Goal: Complete application form

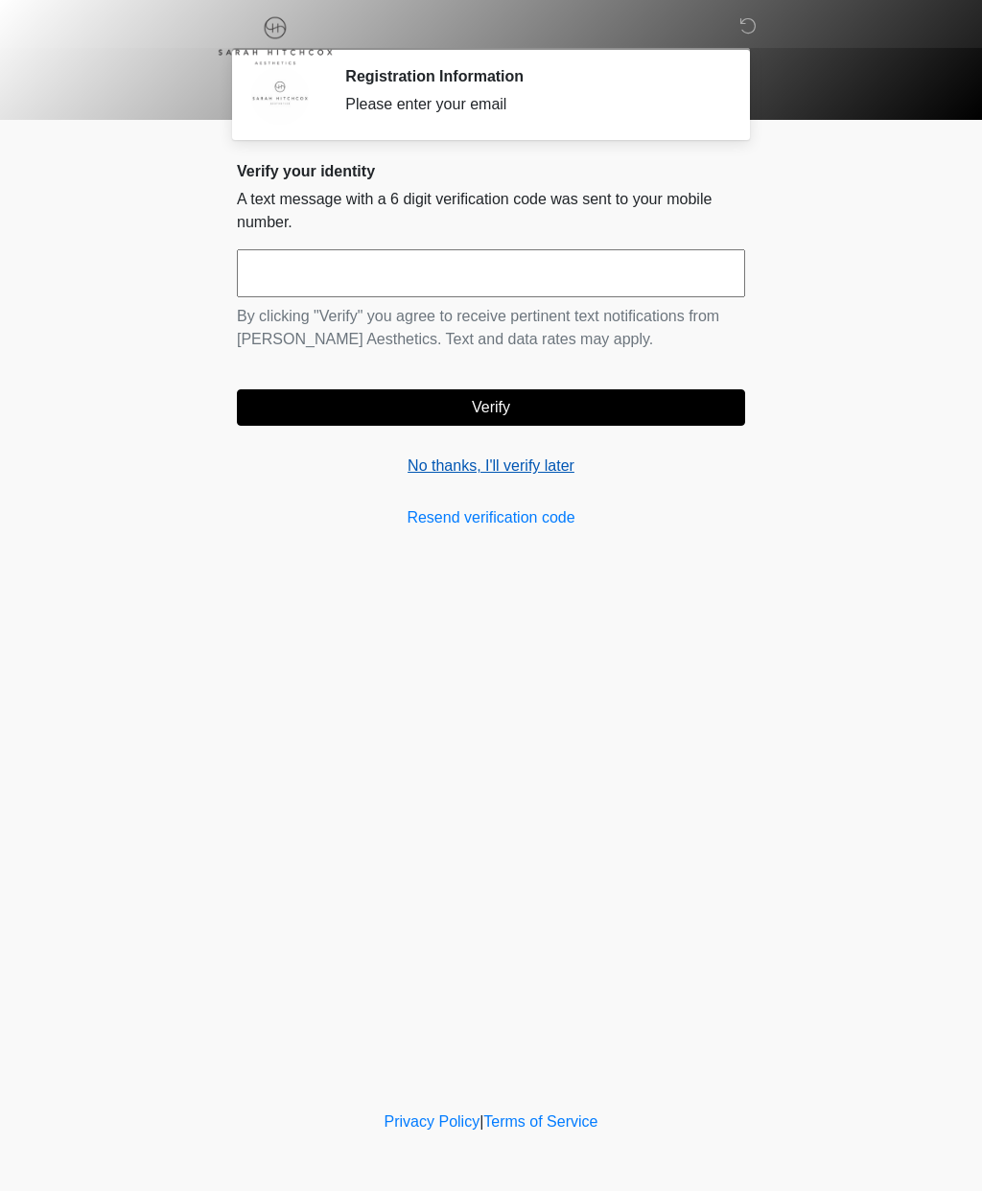
click at [508, 463] on link "No thanks, I'll verify later" at bounding box center [491, 466] width 508 height 23
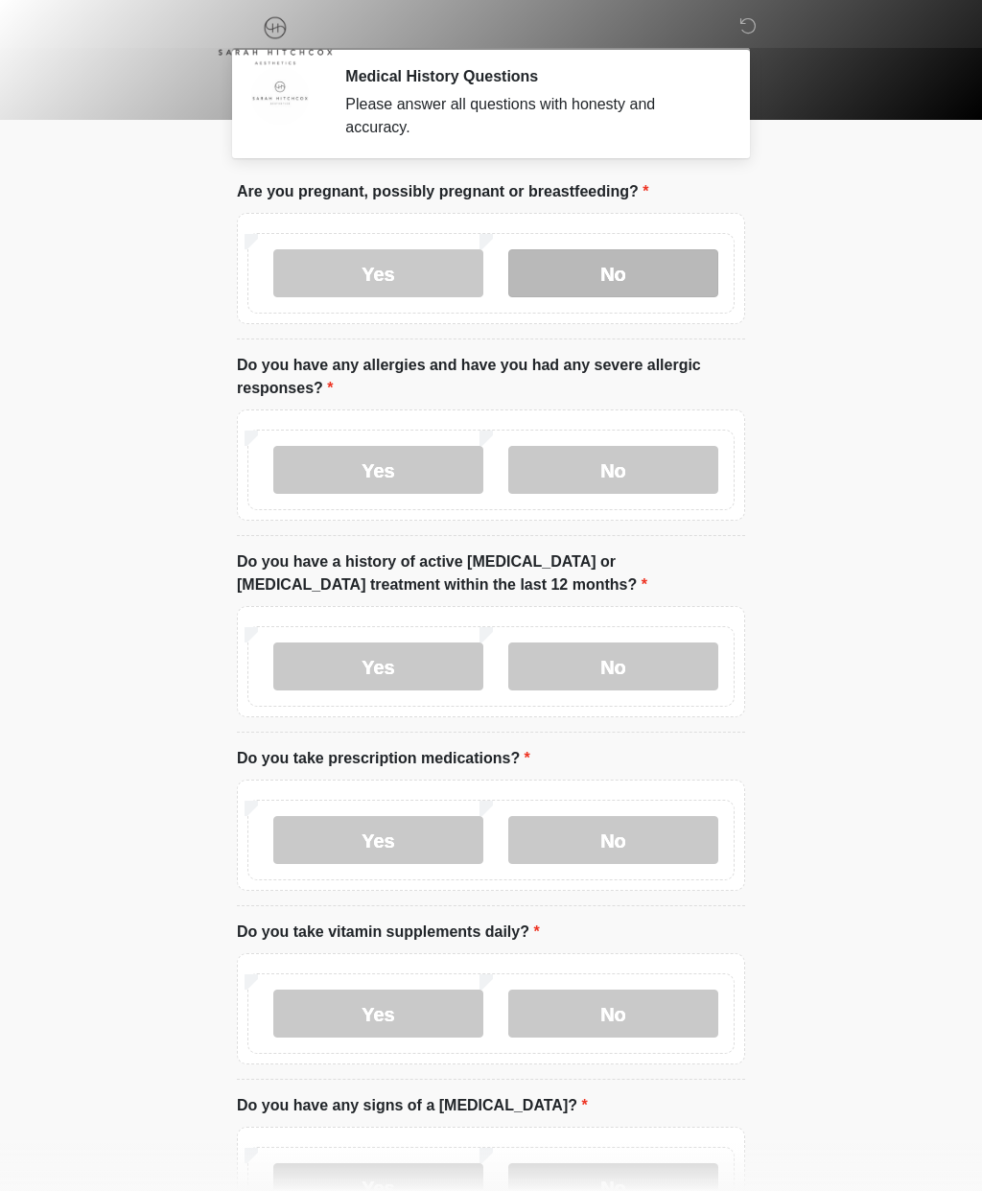
click at [648, 272] on label "No" at bounding box center [613, 273] width 210 height 48
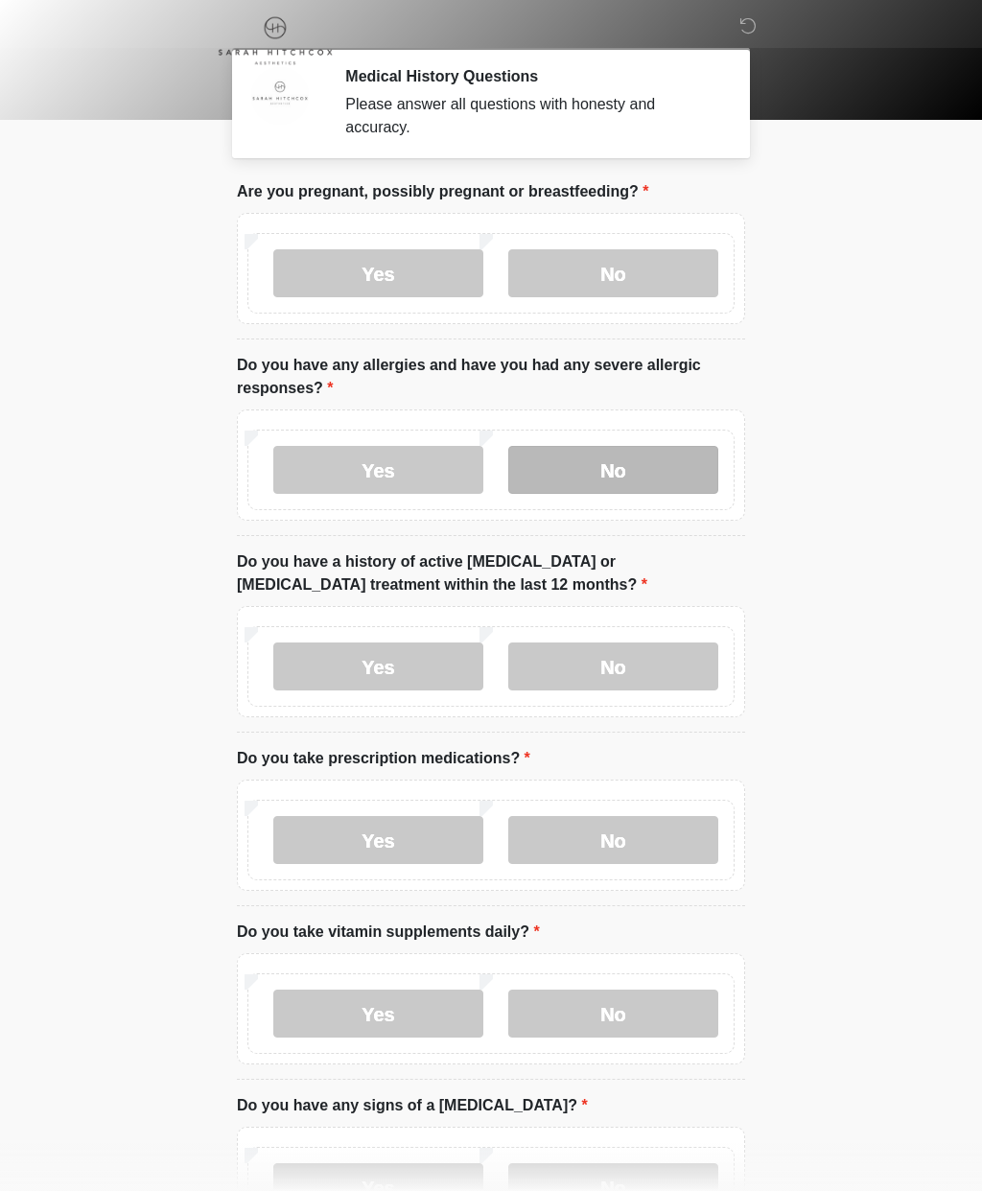
click at [660, 492] on label "No" at bounding box center [613, 470] width 210 height 48
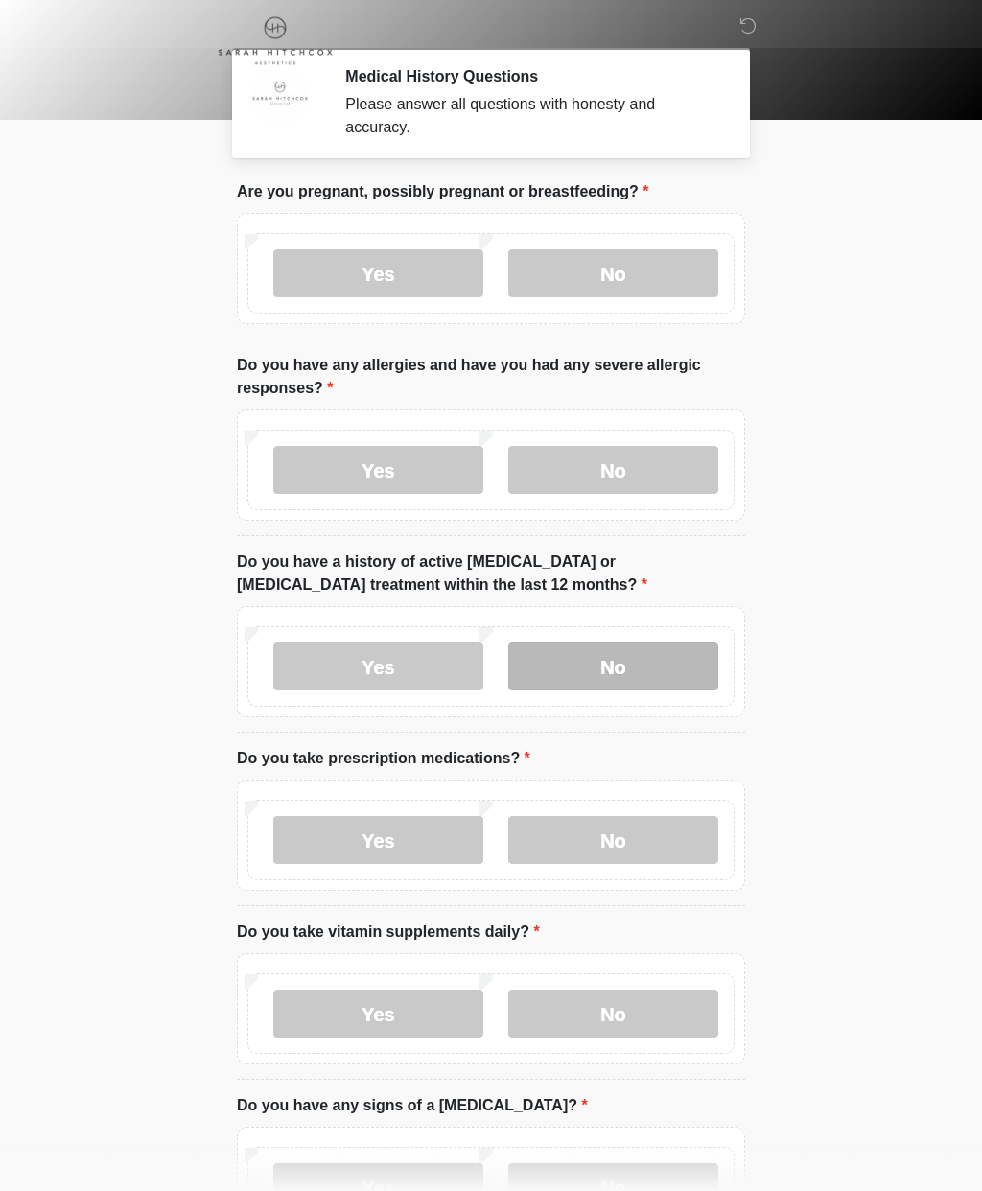
click at [652, 672] on label "No" at bounding box center [613, 667] width 210 height 48
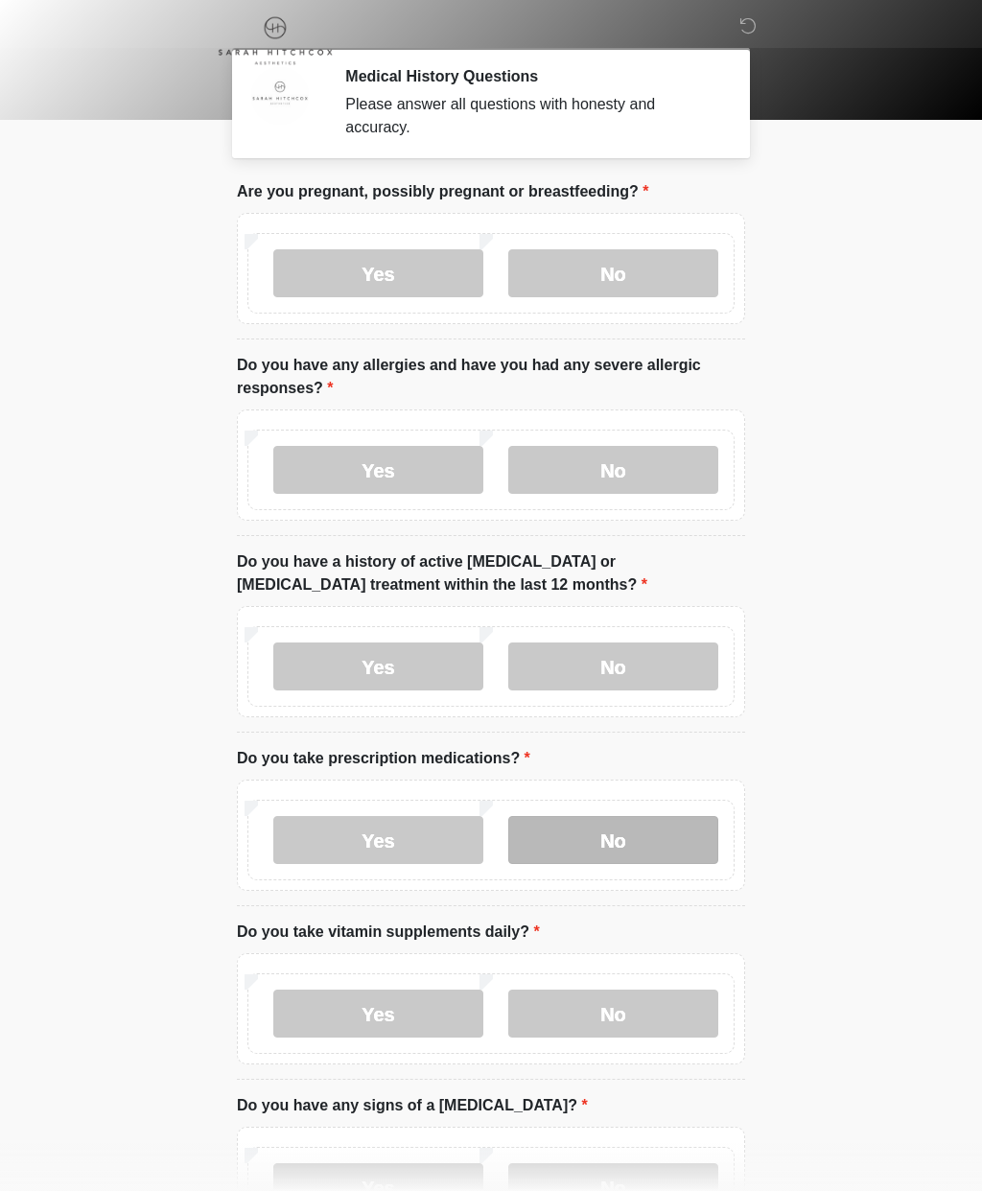
click at [644, 856] on label "No" at bounding box center [613, 840] width 210 height 48
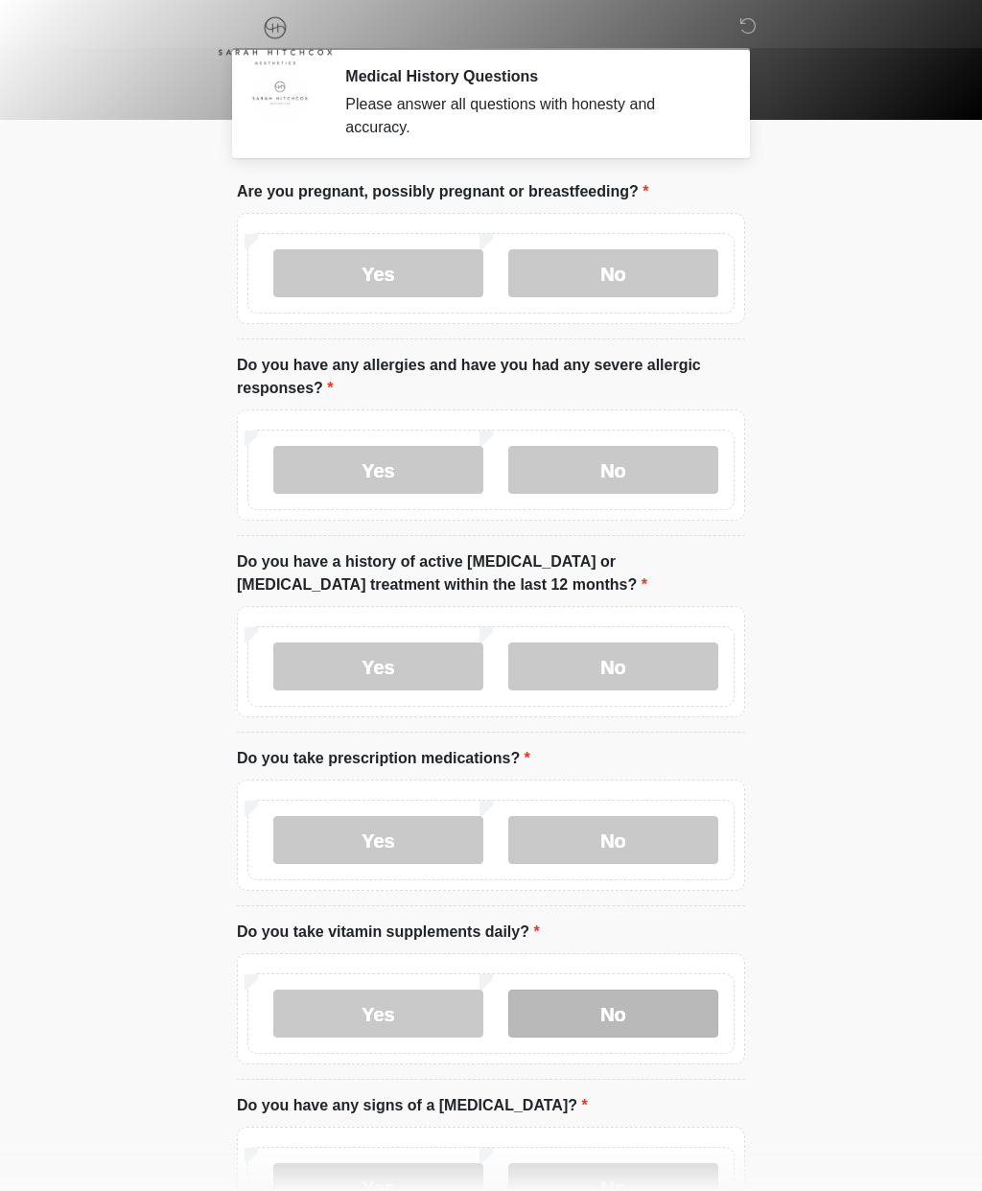
click at [664, 1018] on label "No" at bounding box center [613, 1014] width 210 height 48
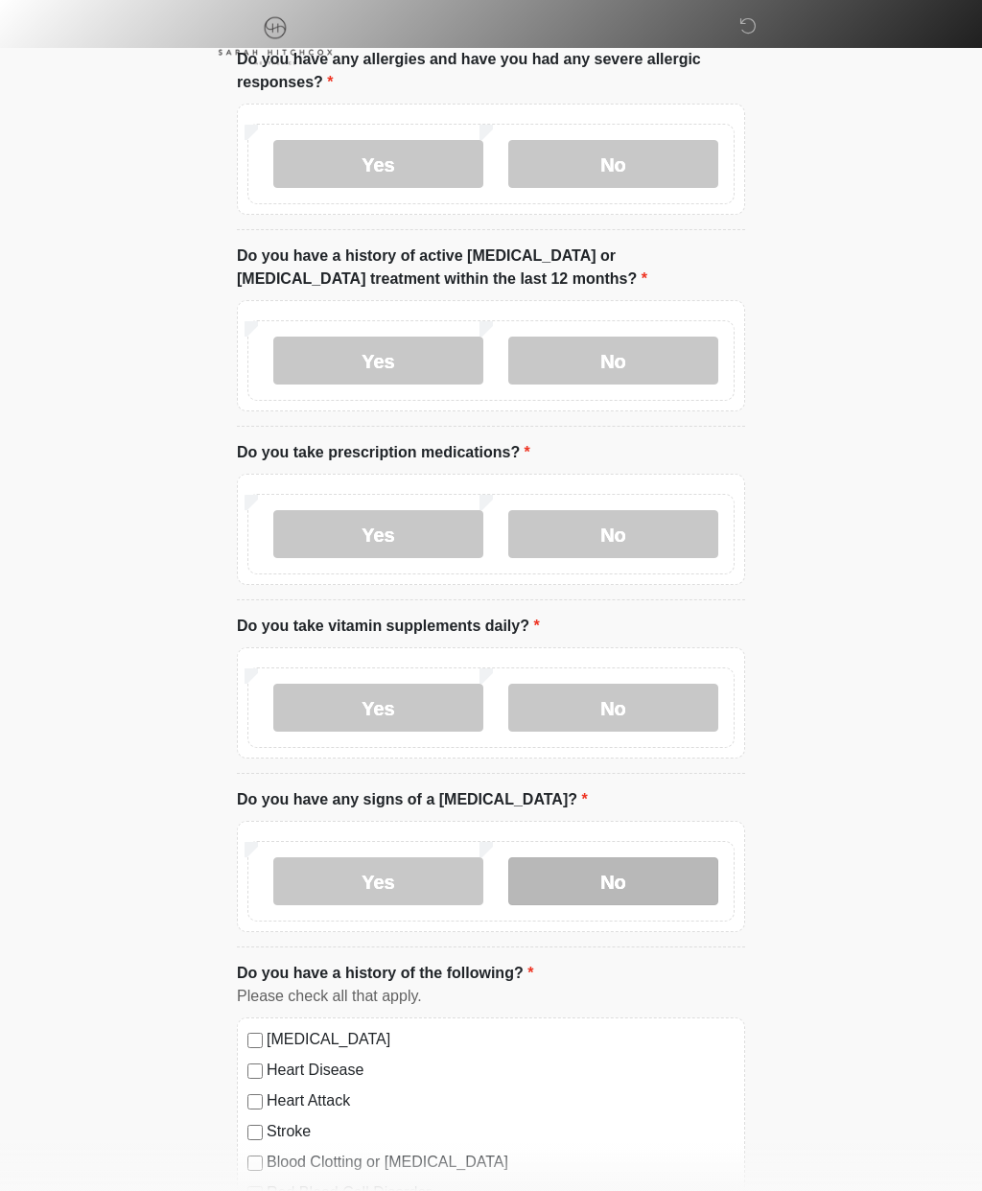
click at [657, 887] on label "No" at bounding box center [613, 881] width 210 height 48
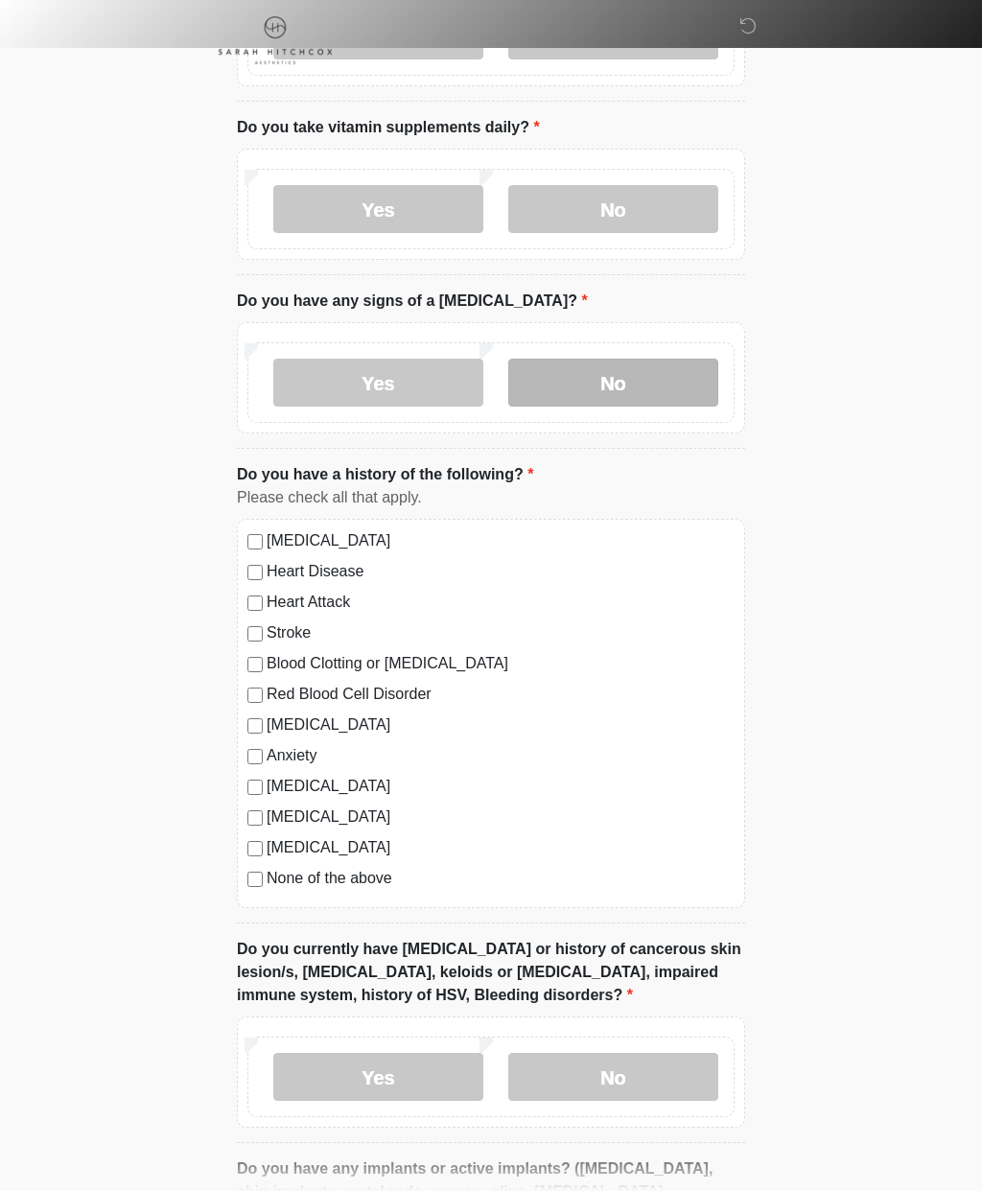
scroll to position [809, 0]
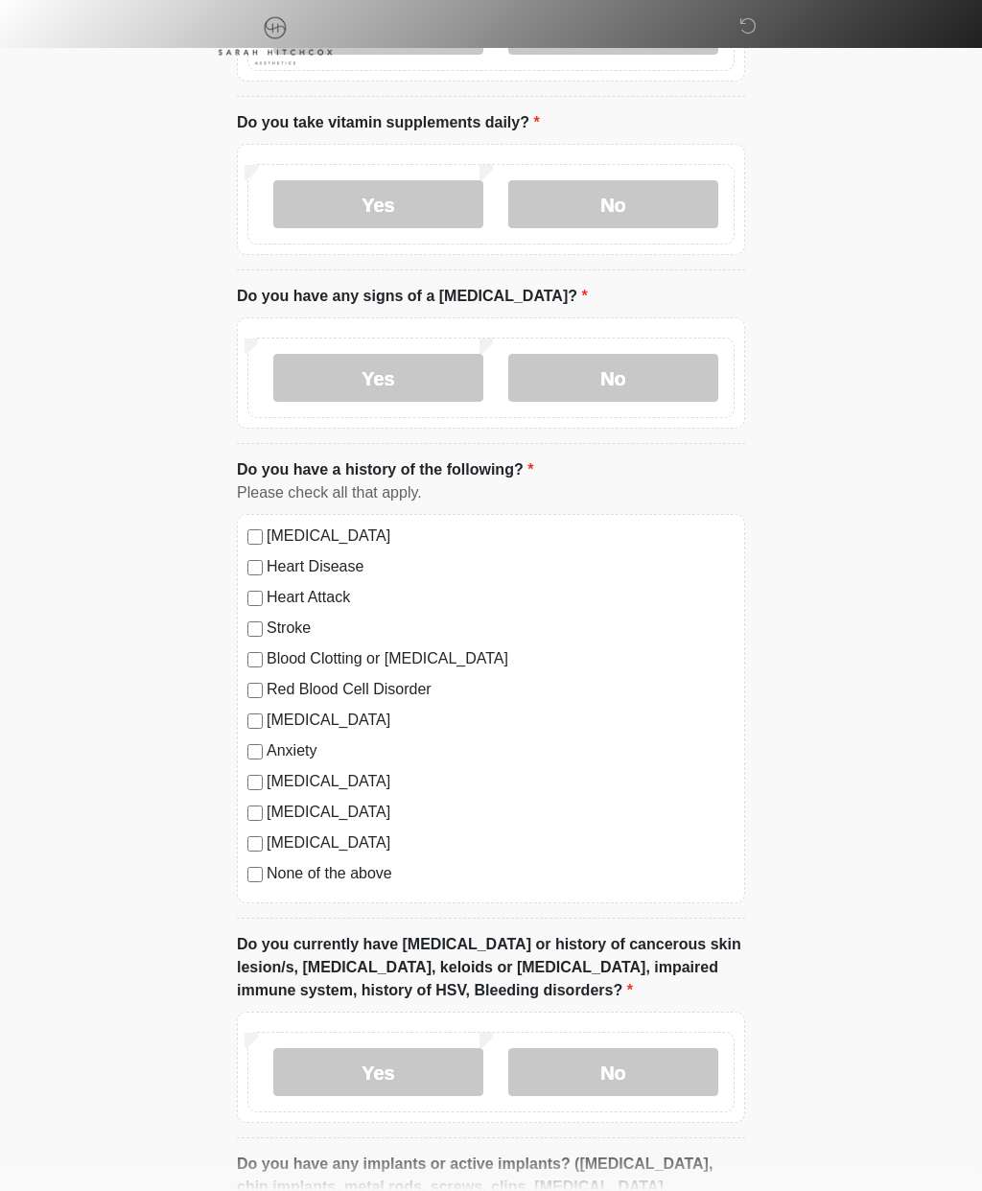
click at [367, 877] on label "None of the above" at bounding box center [501, 873] width 468 height 23
click at [636, 1063] on label "No" at bounding box center [613, 1072] width 210 height 48
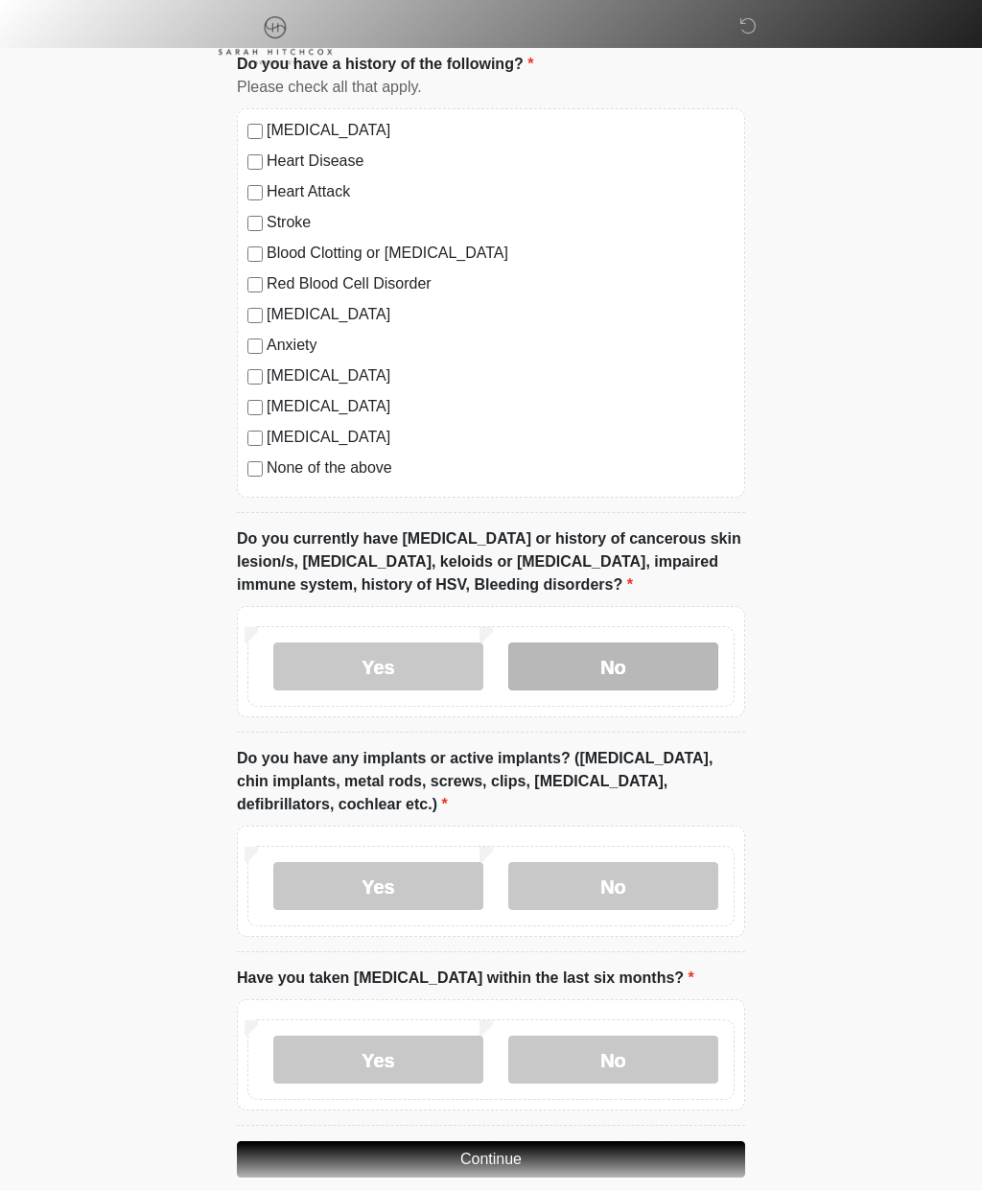
scroll to position [1224, 0]
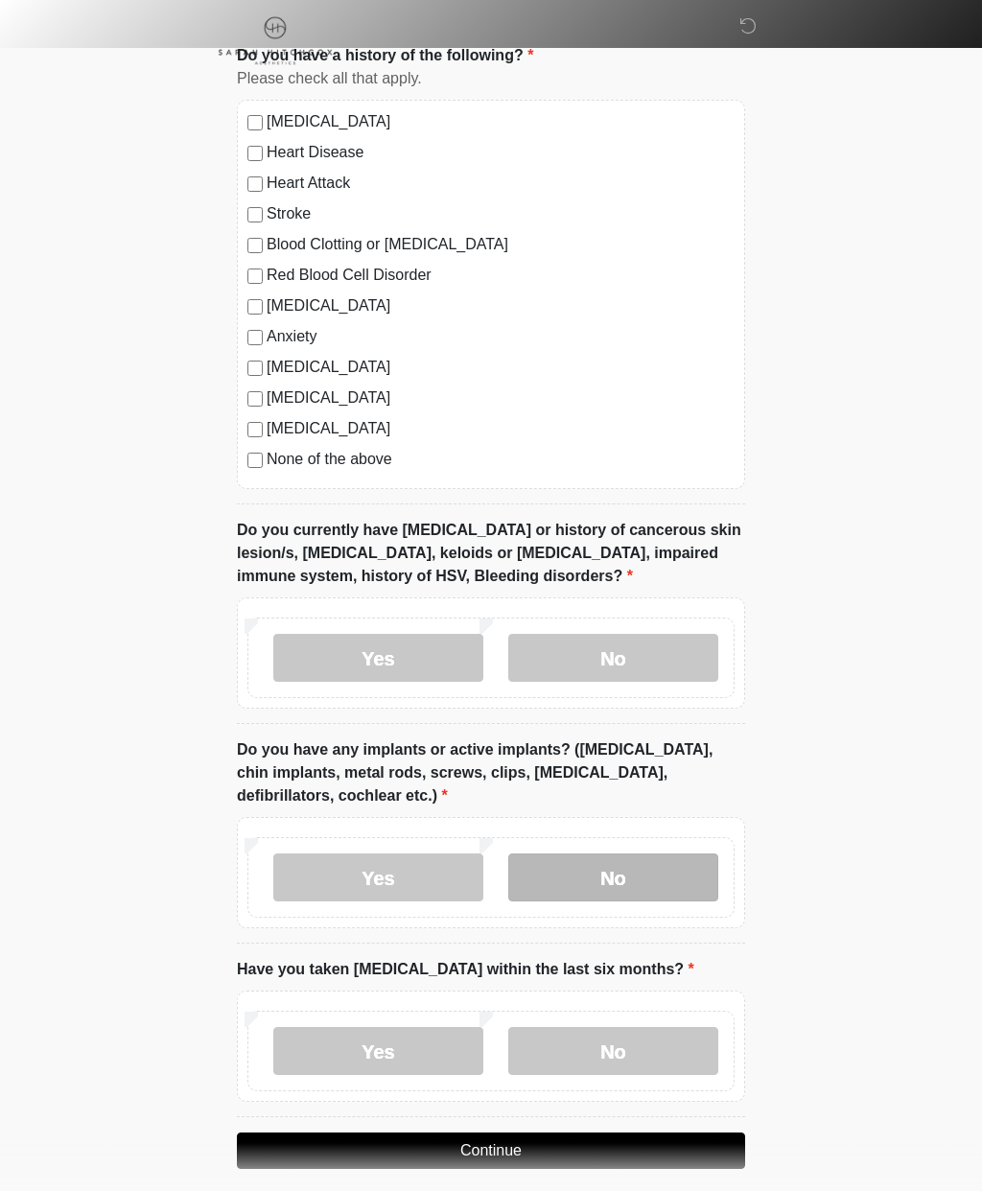
click at [642, 857] on label "No" at bounding box center [613, 878] width 210 height 48
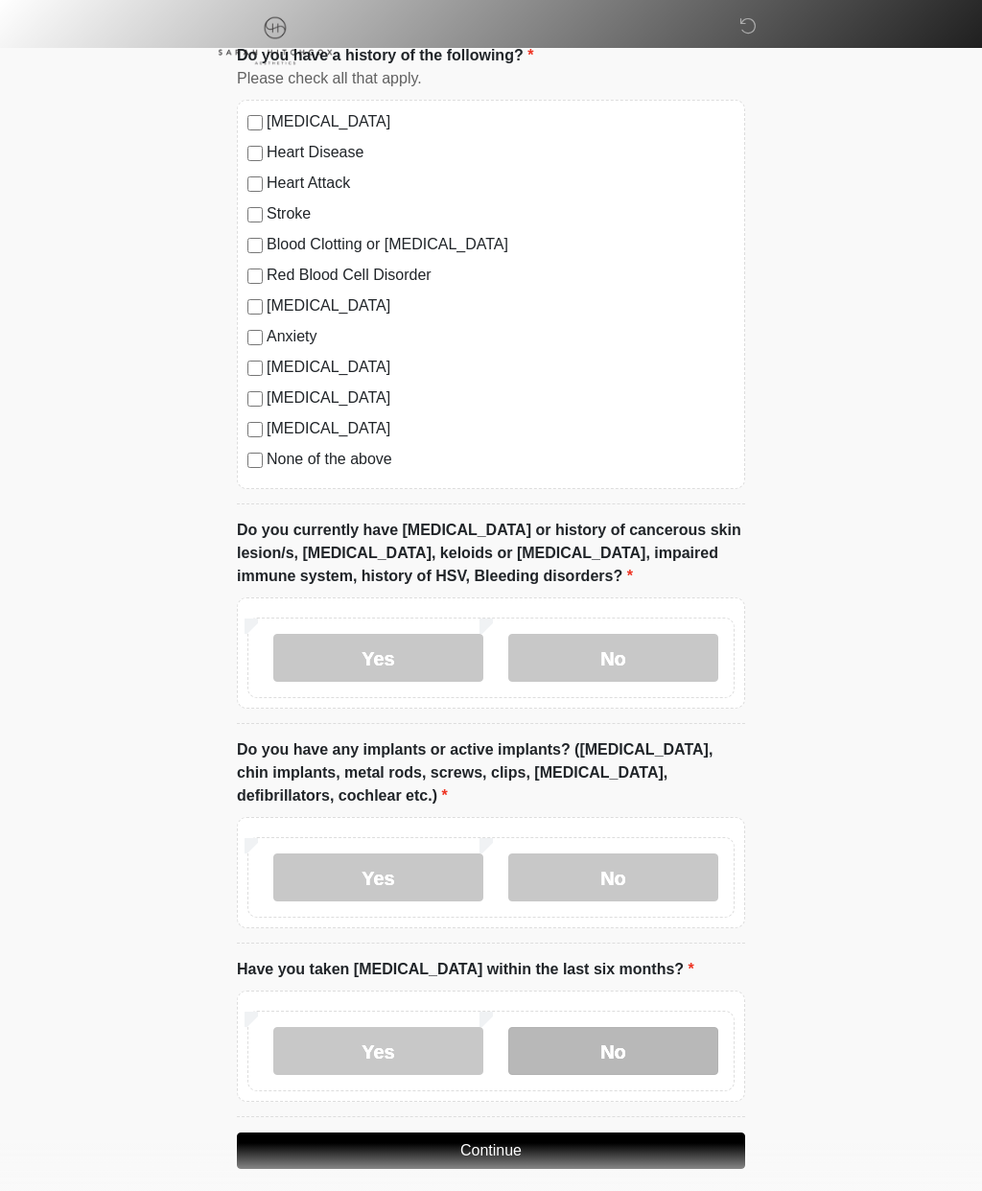
click at [654, 1058] on label "No" at bounding box center [613, 1051] width 210 height 48
click at [619, 1139] on button "Continue" at bounding box center [491, 1151] width 508 height 36
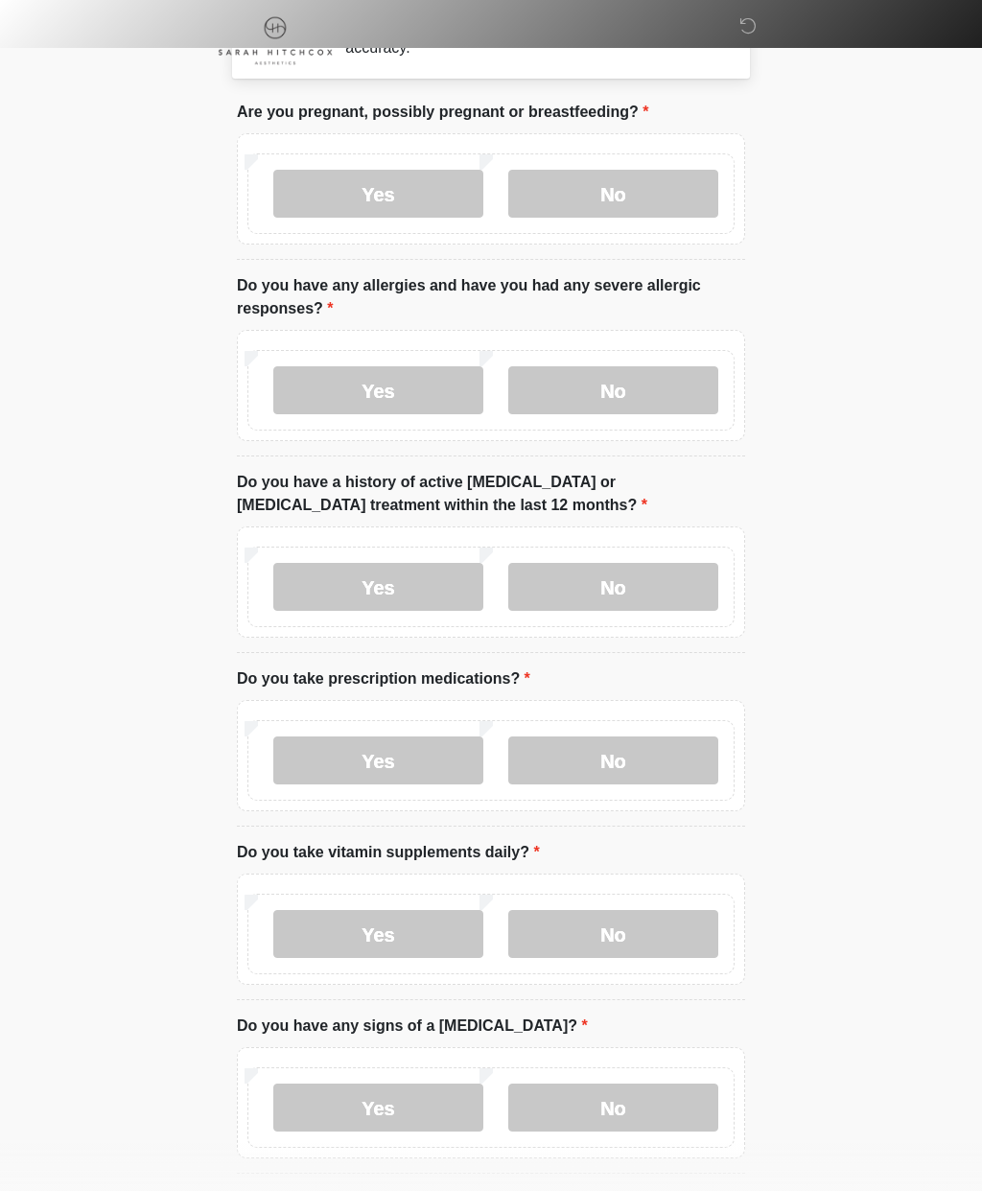
scroll to position [0, 0]
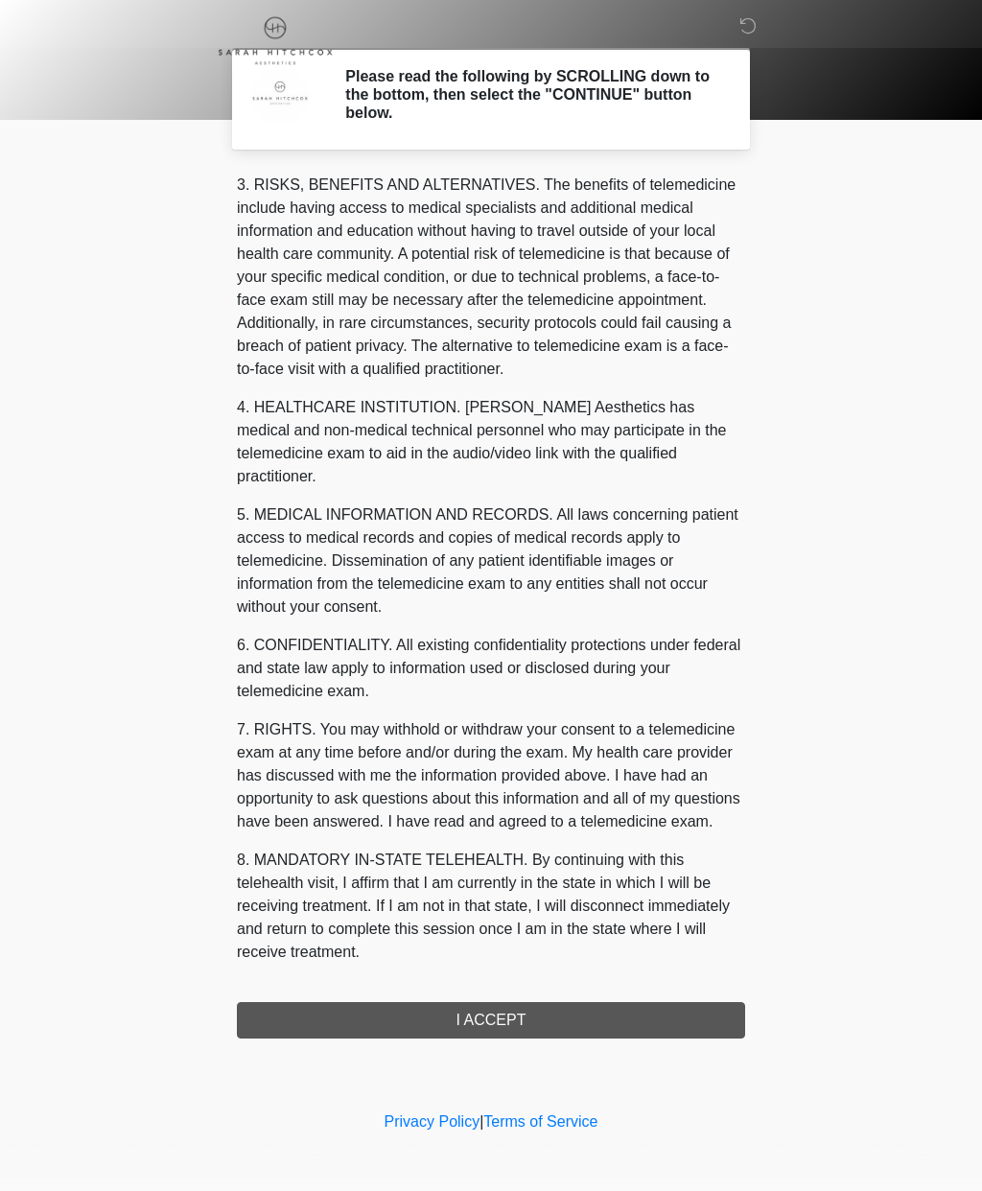
click at [594, 1019] on button "I ACCEPT" at bounding box center [491, 1020] width 508 height 36
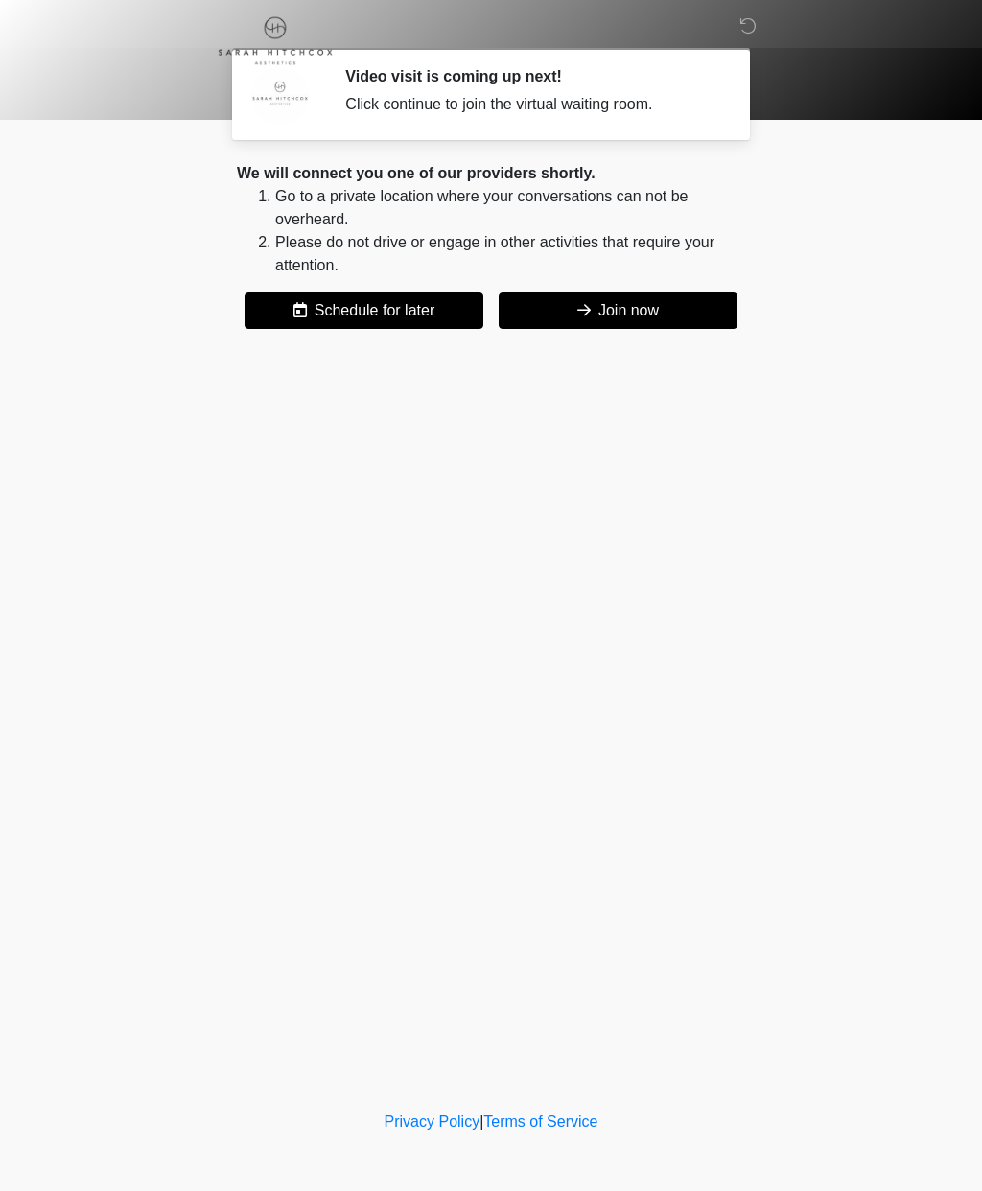
click at [665, 315] on button "Join now" at bounding box center [618, 311] width 239 height 36
